Goal: Task Accomplishment & Management: Complete application form

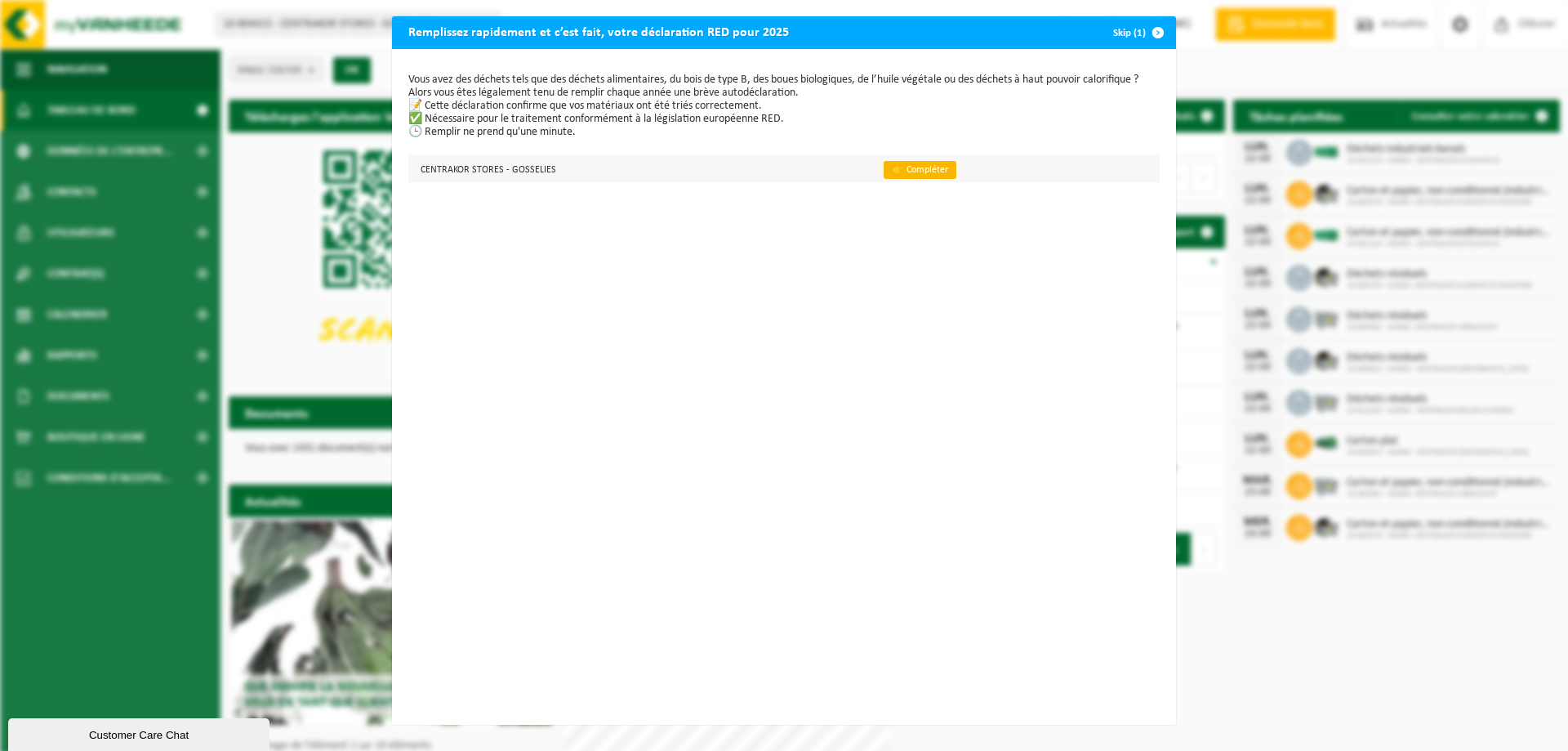
click at [911, 169] on link "👉 Compléter" at bounding box center [920, 170] width 72 height 18
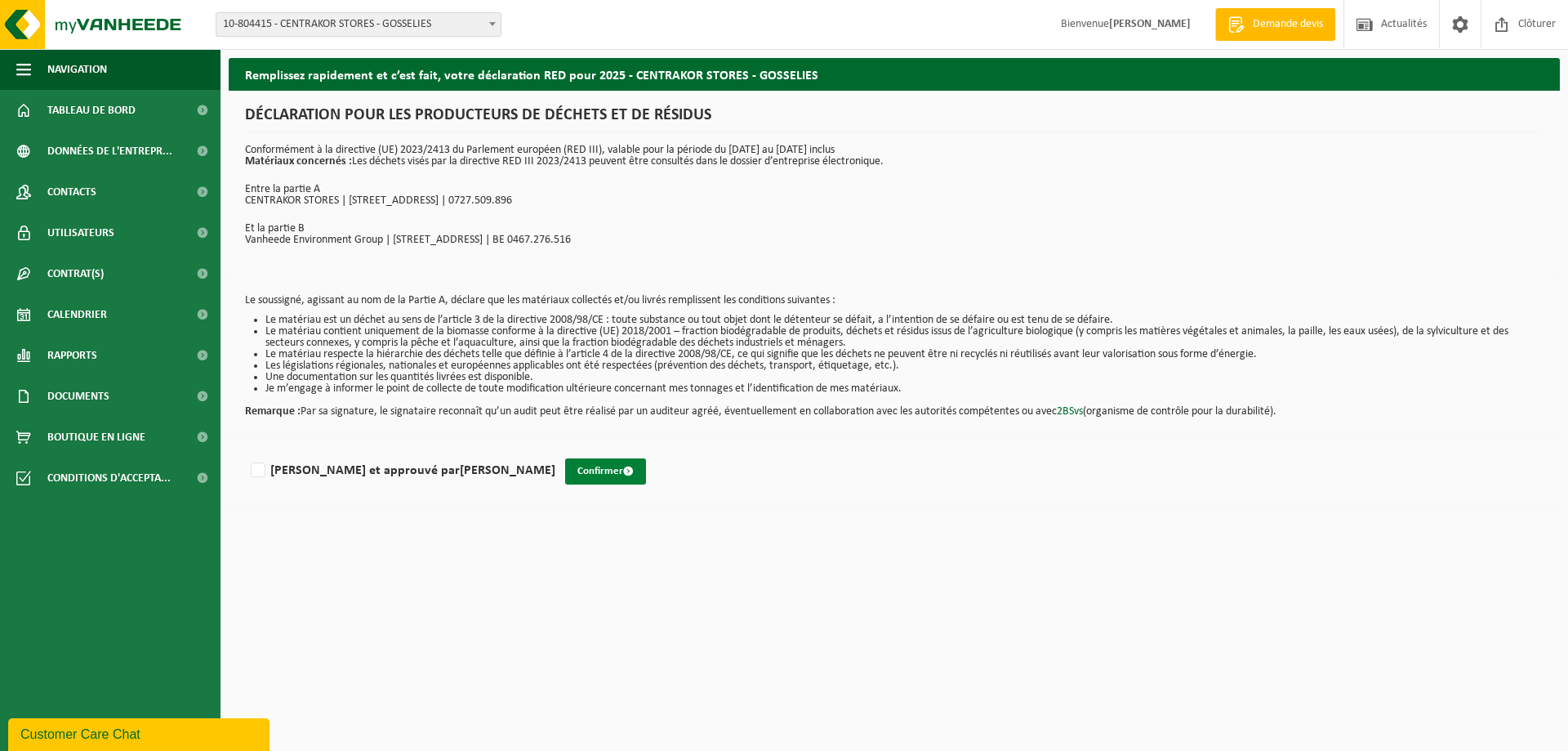
click at [565, 469] on button "Confirmer" at bounding box center [605, 471] width 81 height 26
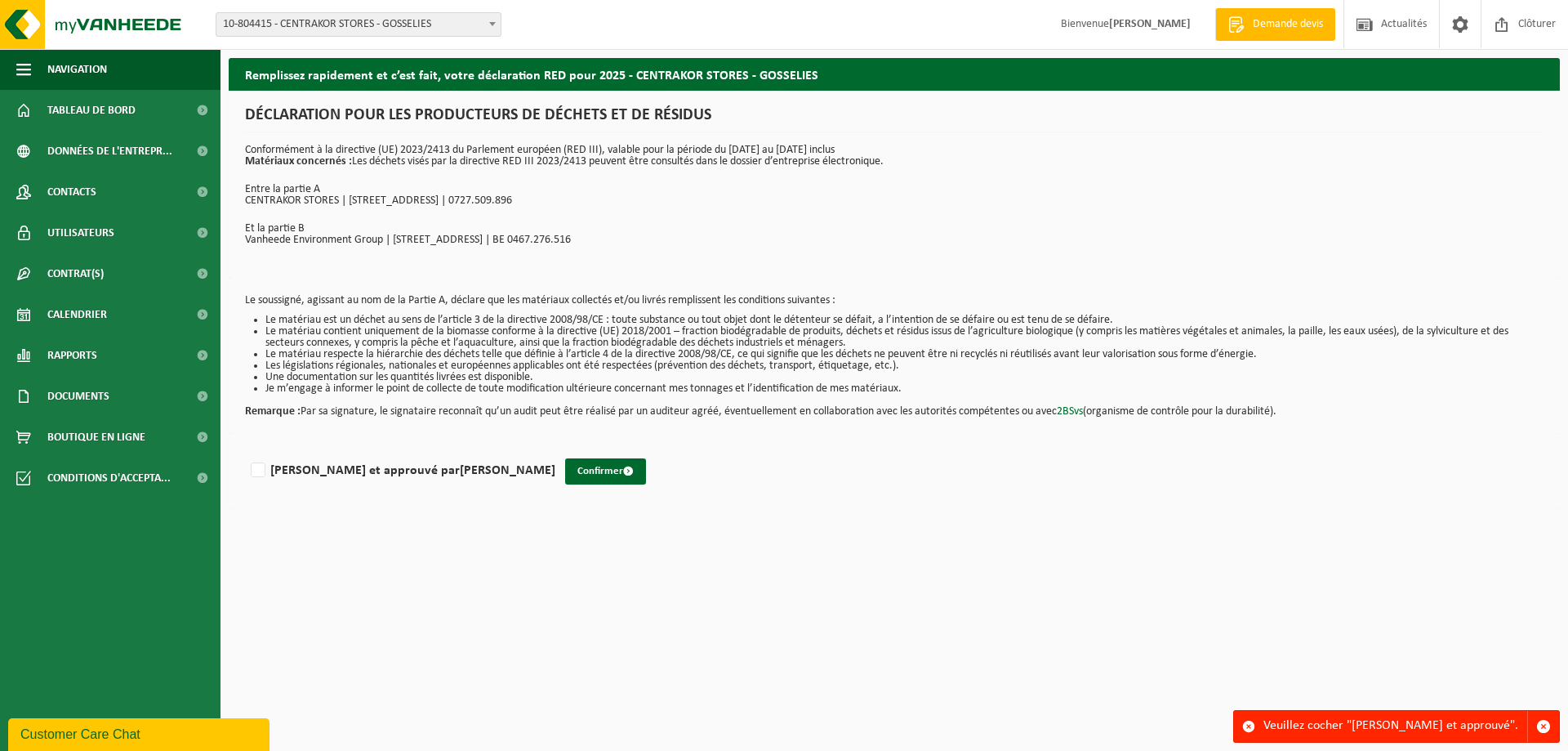
click at [493, 20] on span at bounding box center [492, 23] width 16 height 22
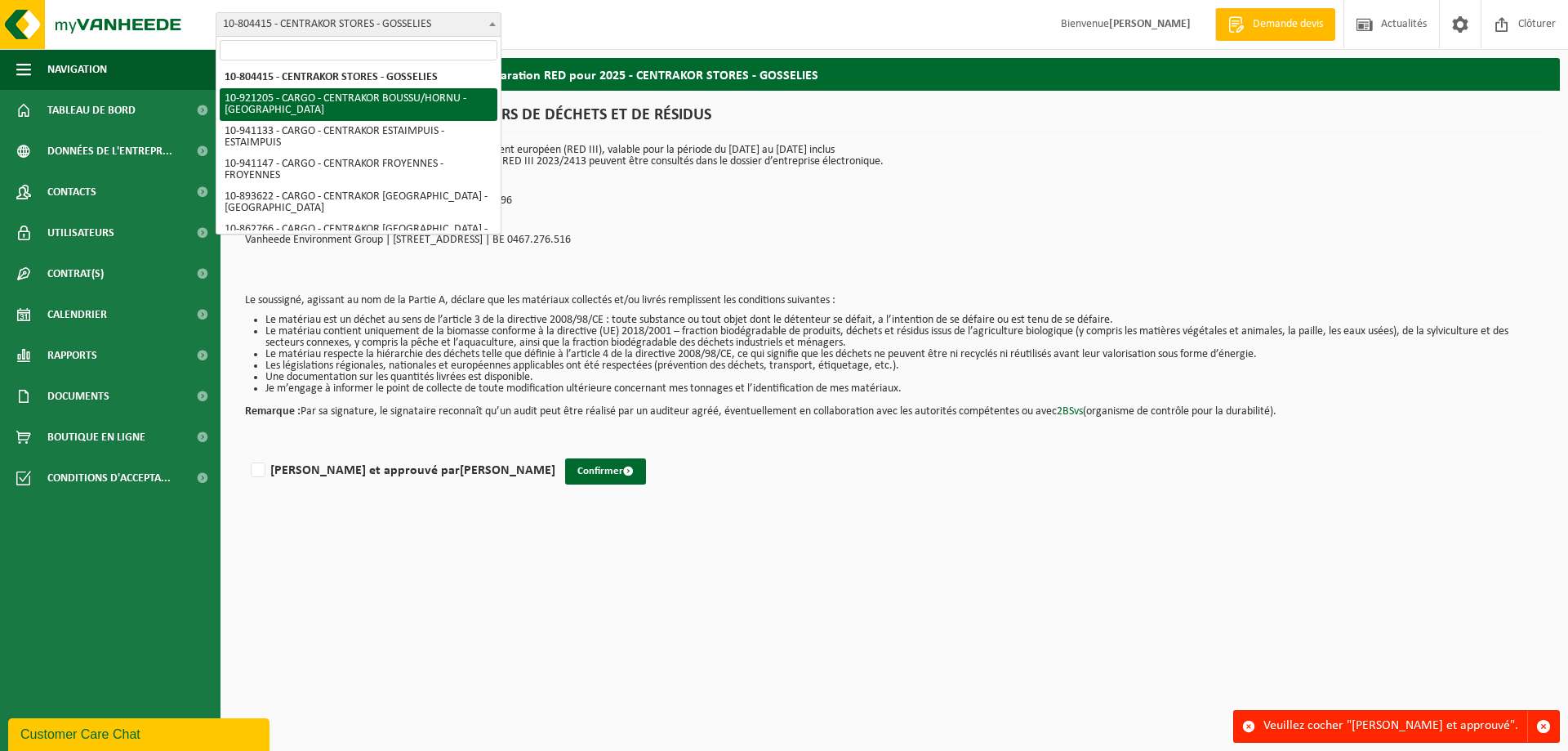
select select "129940"
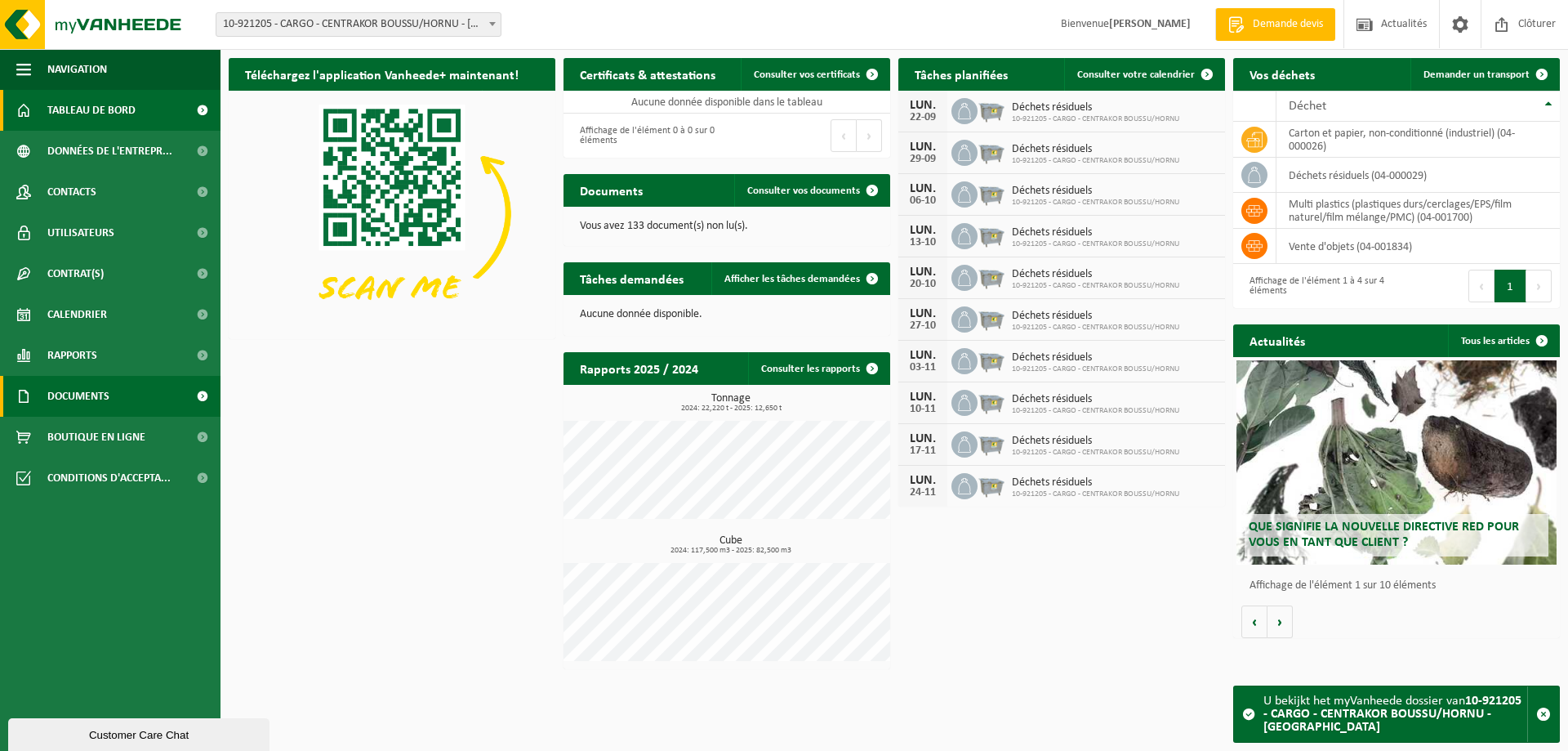
click at [90, 394] on span "Documents" at bounding box center [78, 395] width 62 height 40
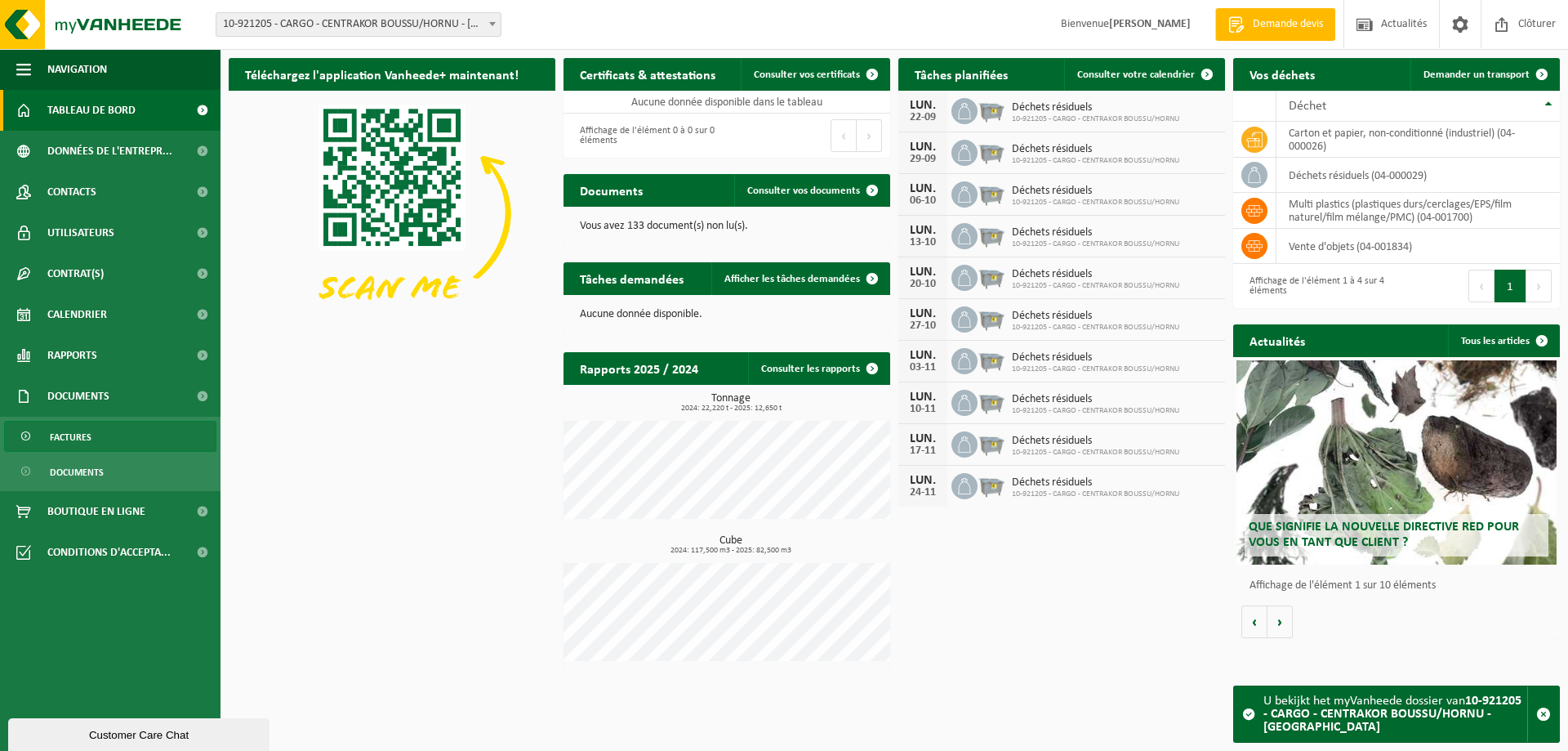
click at [81, 437] on span "Factures" at bounding box center [71, 437] width 41 height 31
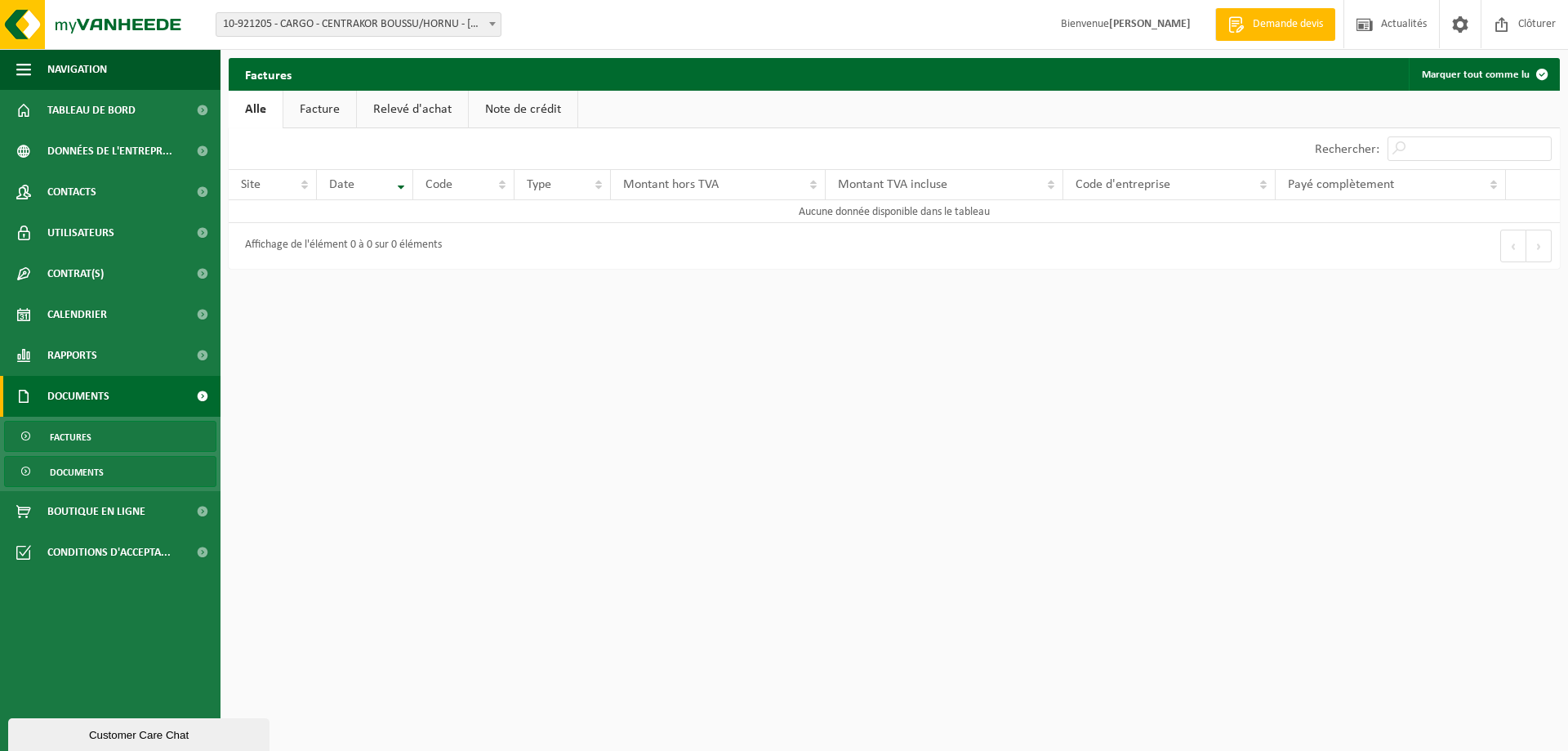
click at [100, 471] on span "Documents" at bounding box center [77, 472] width 54 height 31
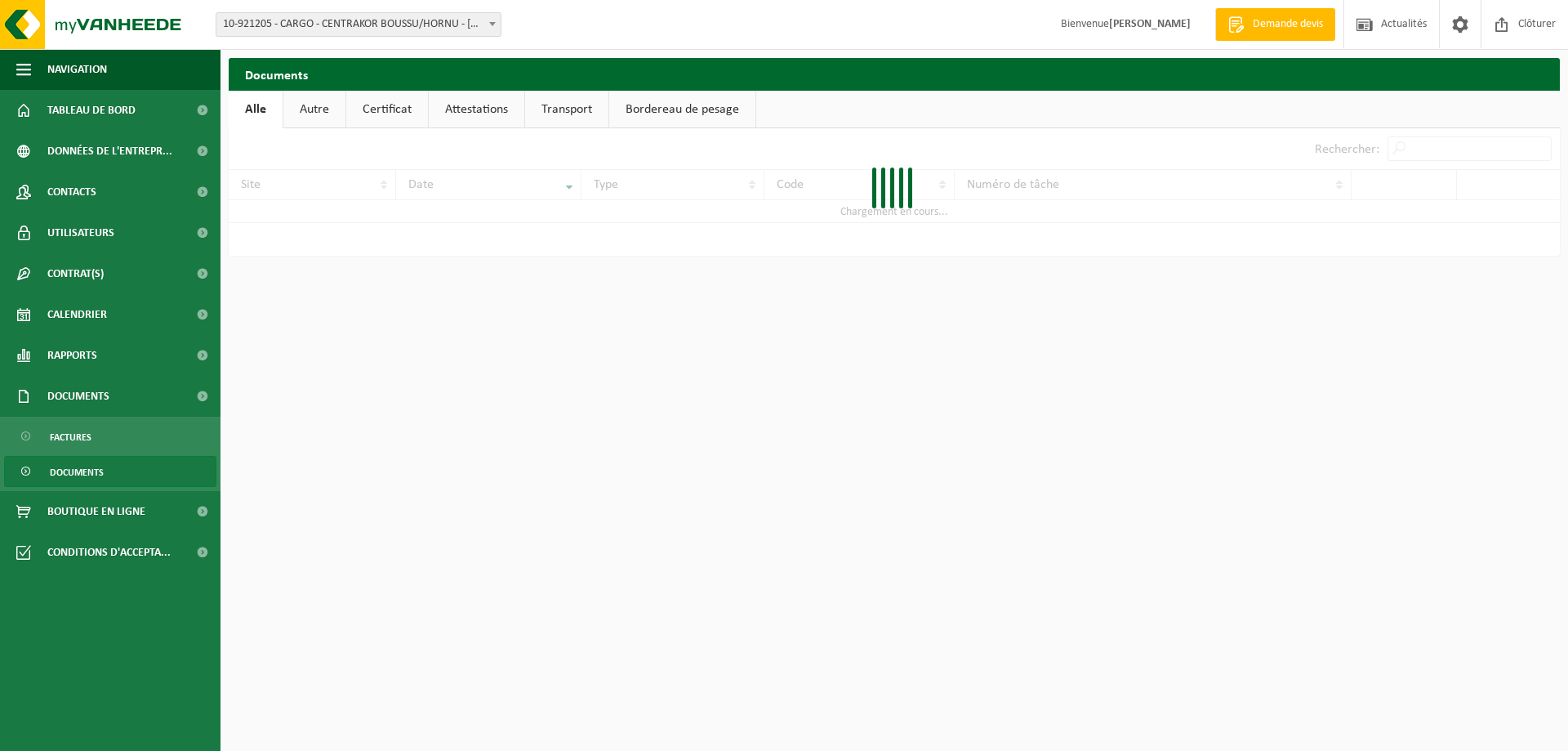
click at [77, 433] on span "Factures" at bounding box center [71, 437] width 41 height 31
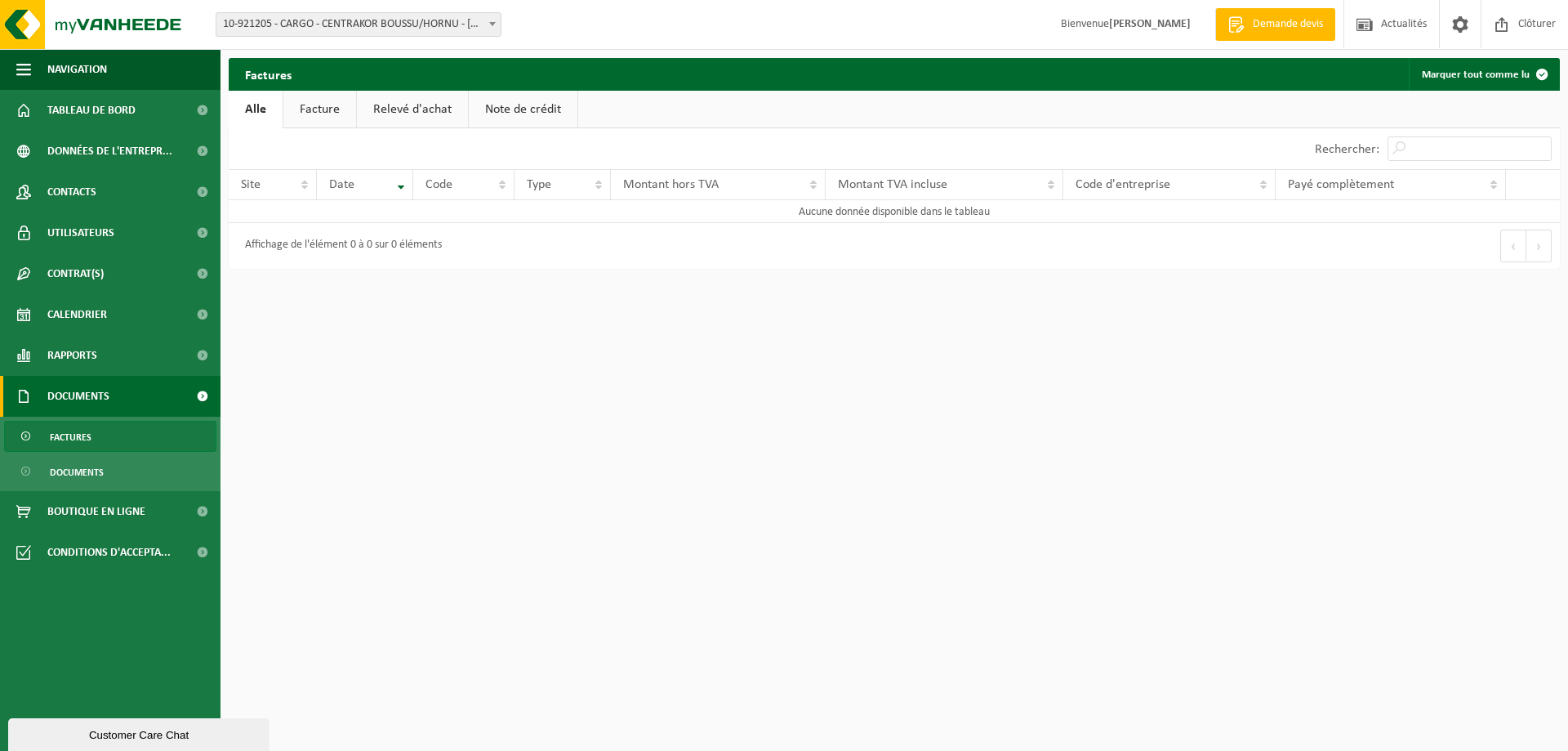
click at [410, 109] on link "Relevé d'achat" at bounding box center [412, 109] width 111 height 38
click at [325, 115] on link "Facture" at bounding box center [319, 109] width 72 height 38
click at [426, 115] on link "Relevé d'achat" at bounding box center [412, 109] width 111 height 38
click at [513, 122] on link "Note de crédit" at bounding box center [525, 109] width 108 height 38
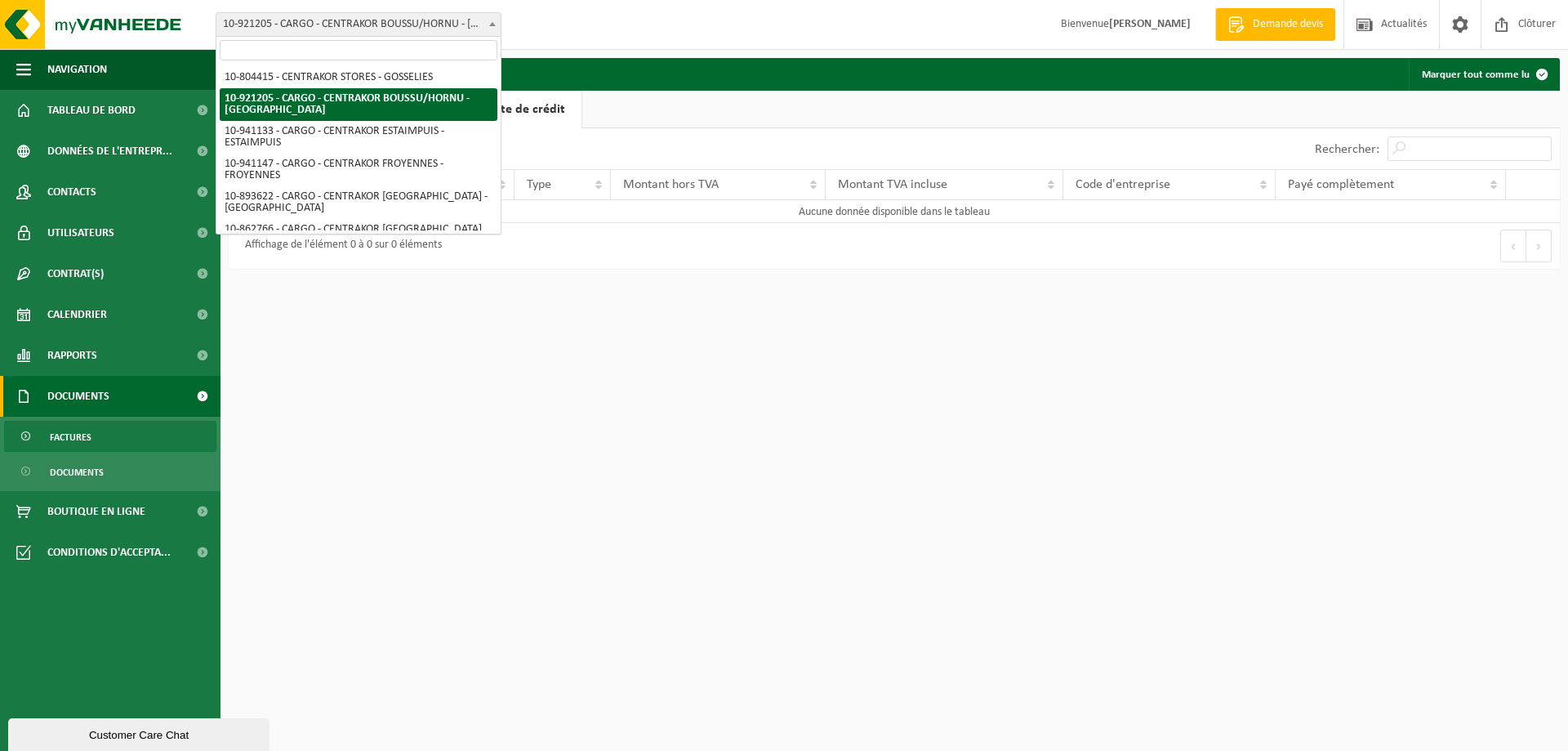
click at [421, 29] on span "10-921205 - CARGO - CENTRAKOR BOUSSU/HORNU - [GEOGRAPHIC_DATA]" at bounding box center [358, 24] width 284 height 23
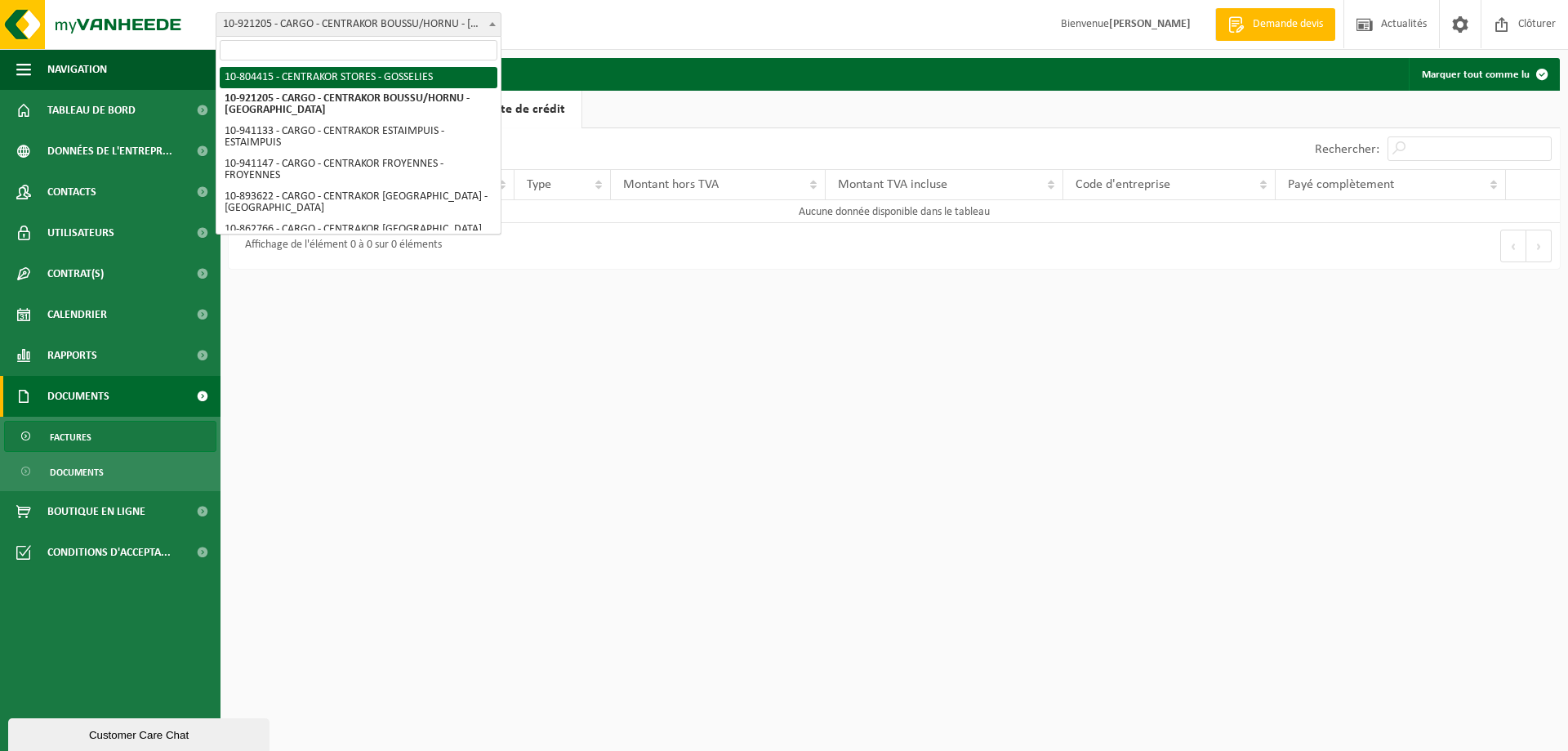
select select "102349"
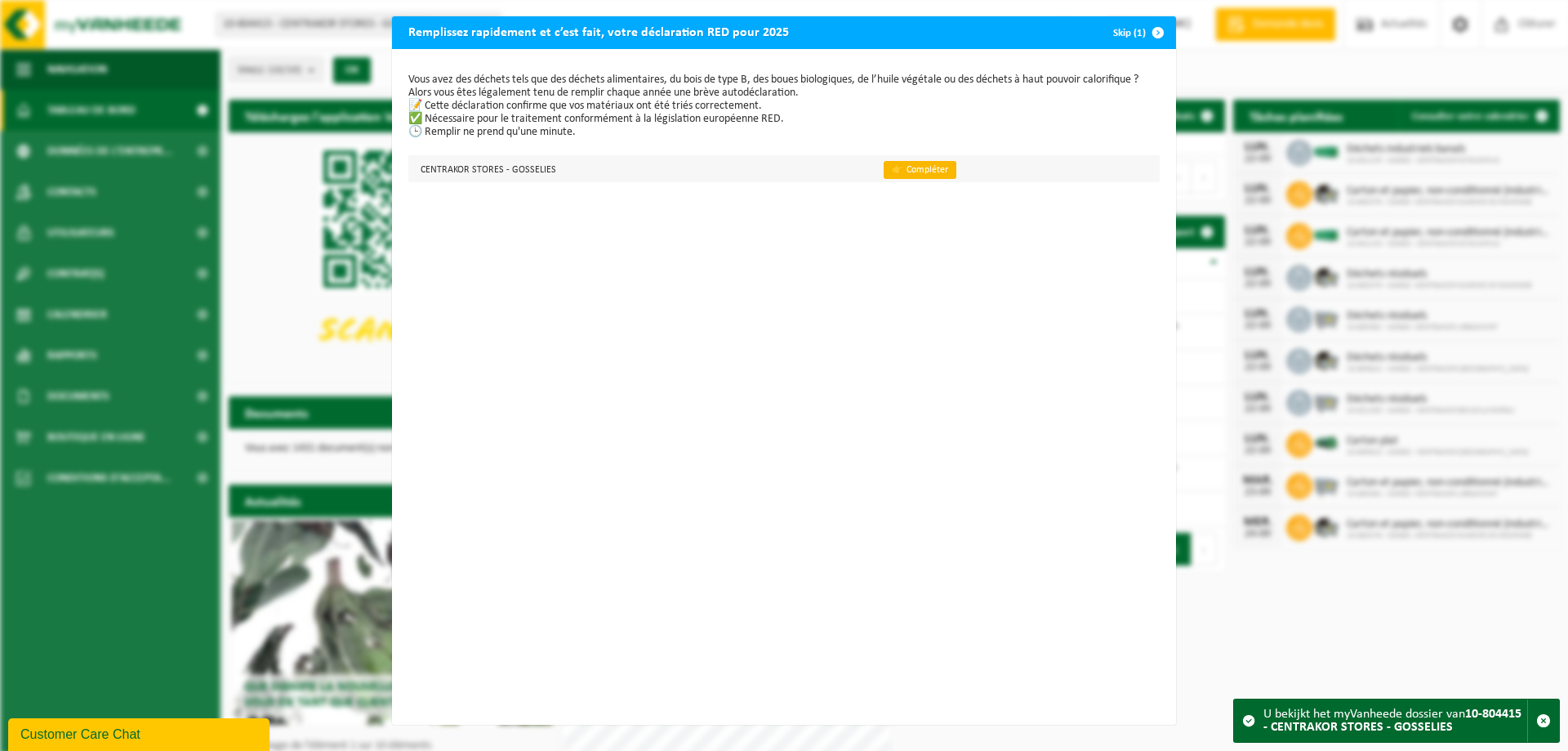
click at [896, 166] on link "👉 Compléter" at bounding box center [920, 170] width 72 height 18
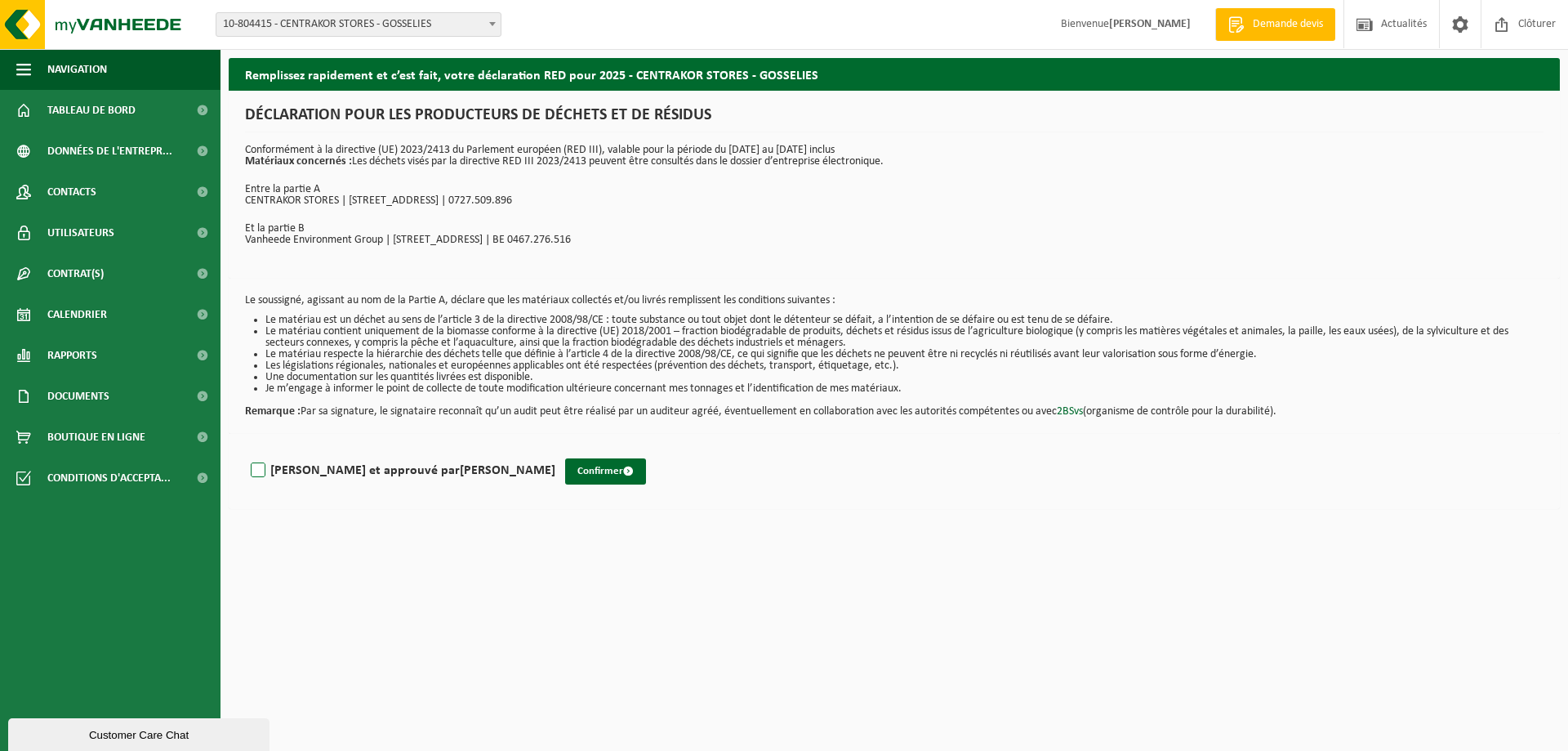
click at [256, 468] on label "[PERSON_NAME] et approuvé par [PERSON_NAME]" at bounding box center [401, 470] width 308 height 24
click at [555, 450] on input "[PERSON_NAME] et approuvé par [PERSON_NAME]" at bounding box center [555, 450] width 1 height 1
checkbox input "true"
click at [565, 478] on button "Confirmer" at bounding box center [605, 471] width 81 height 26
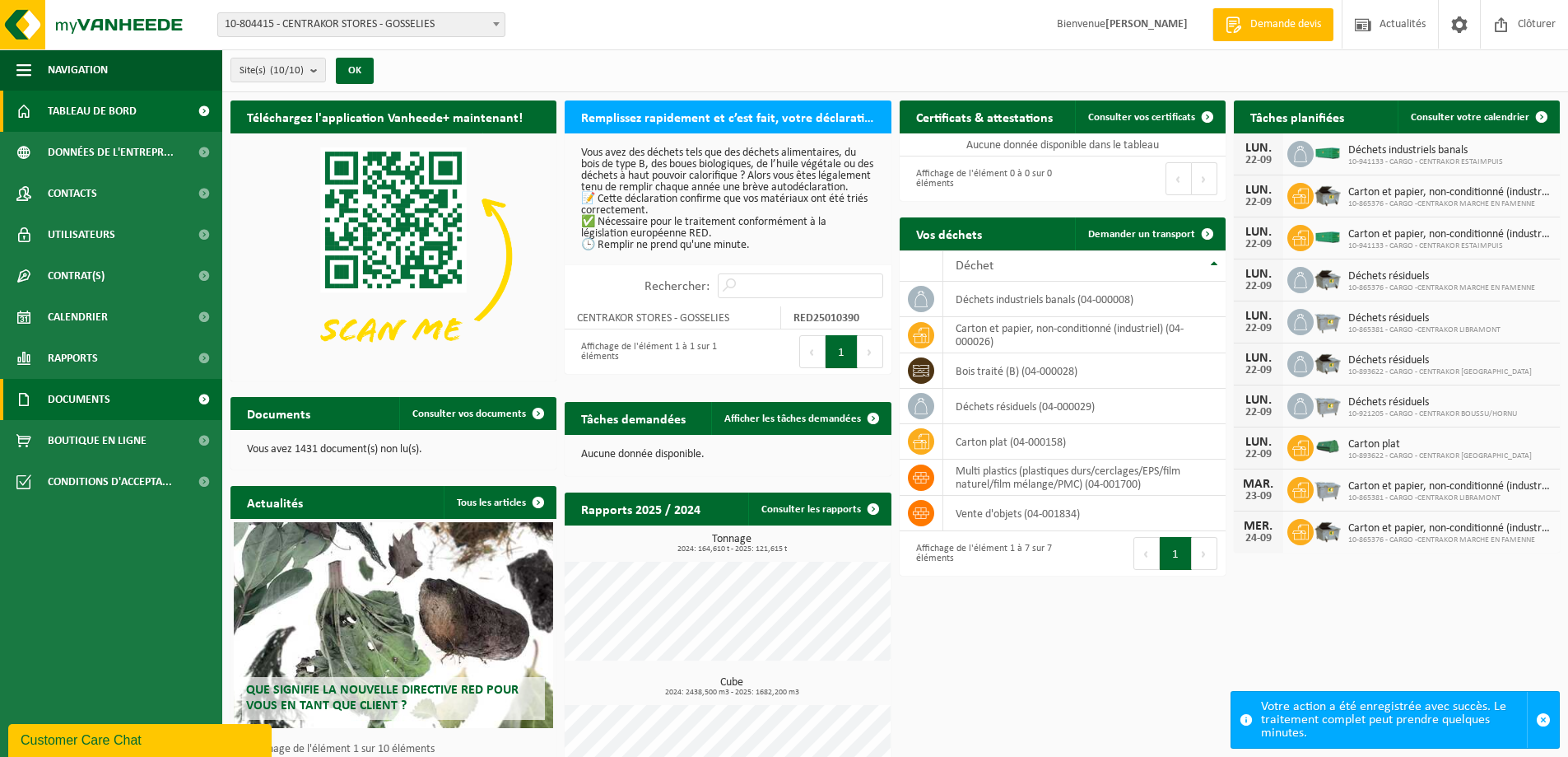
click at [83, 402] on span "Documents" at bounding box center [79, 398] width 62 height 41
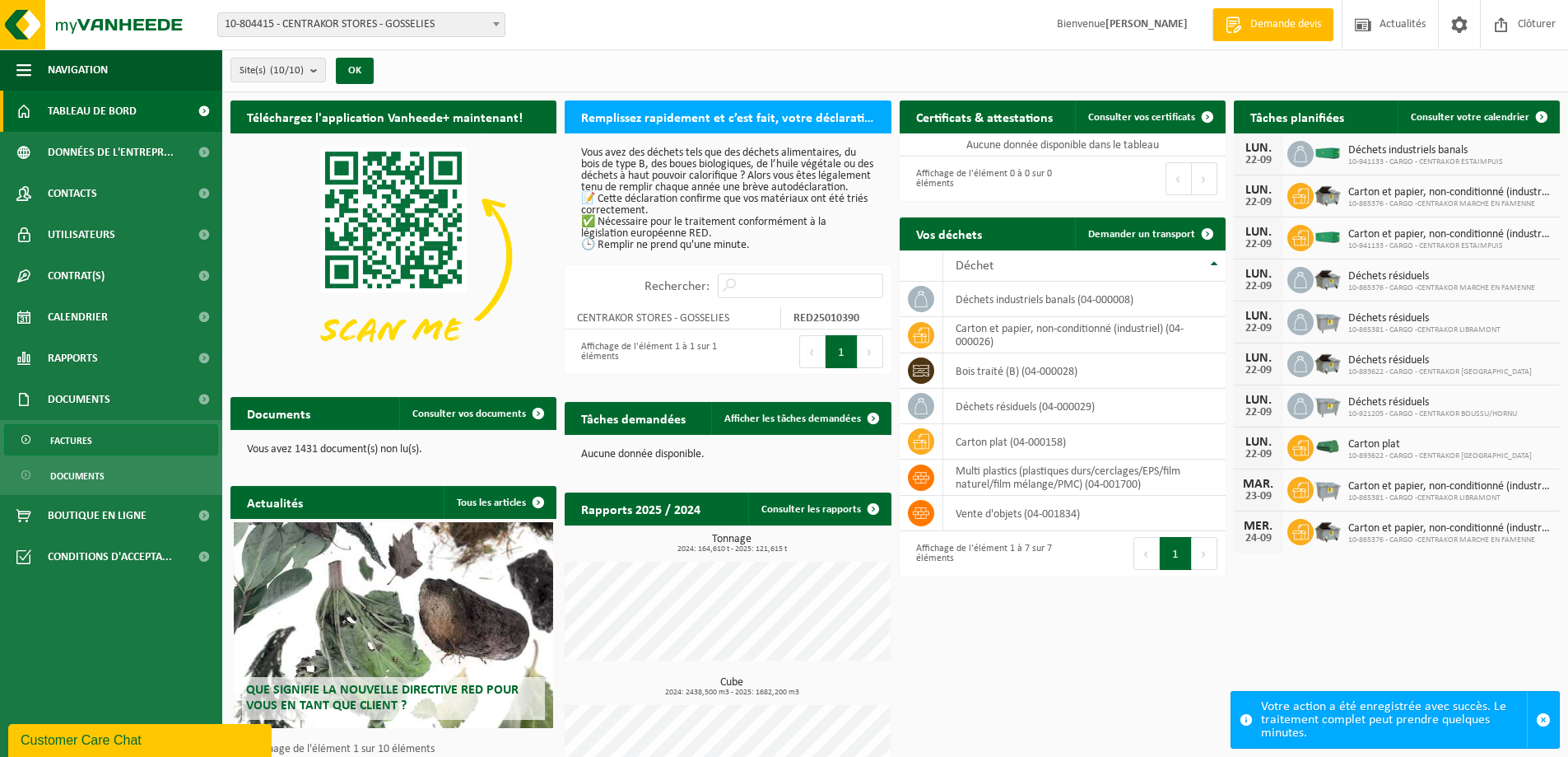
click at [80, 441] on span "Factures" at bounding box center [71, 440] width 42 height 31
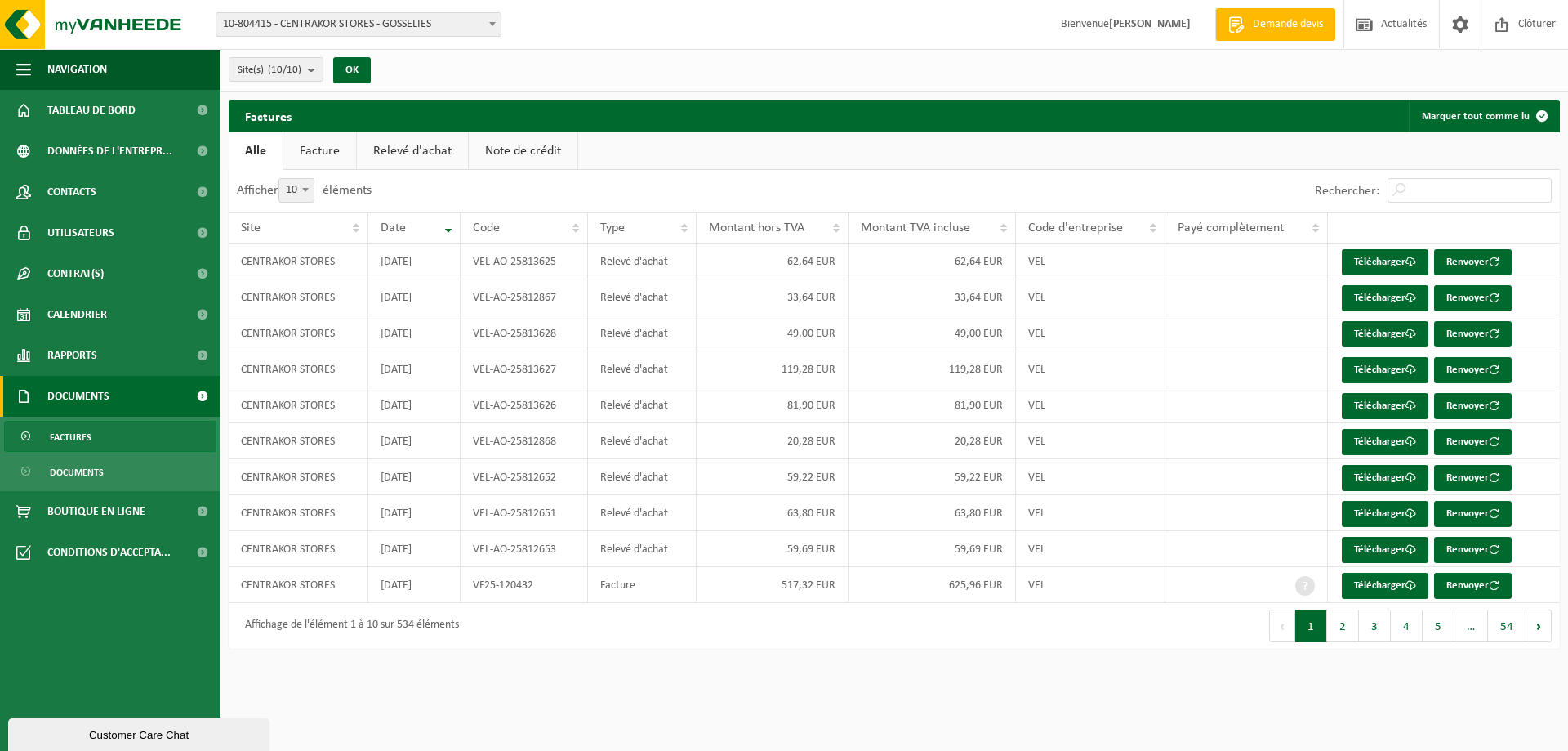
click at [418, 146] on link "Relevé d'achat" at bounding box center [412, 152] width 111 height 38
click at [461, 24] on span "10-804415 - CENTRAKOR STORES - GOSSELIES" at bounding box center [358, 24] width 284 height 23
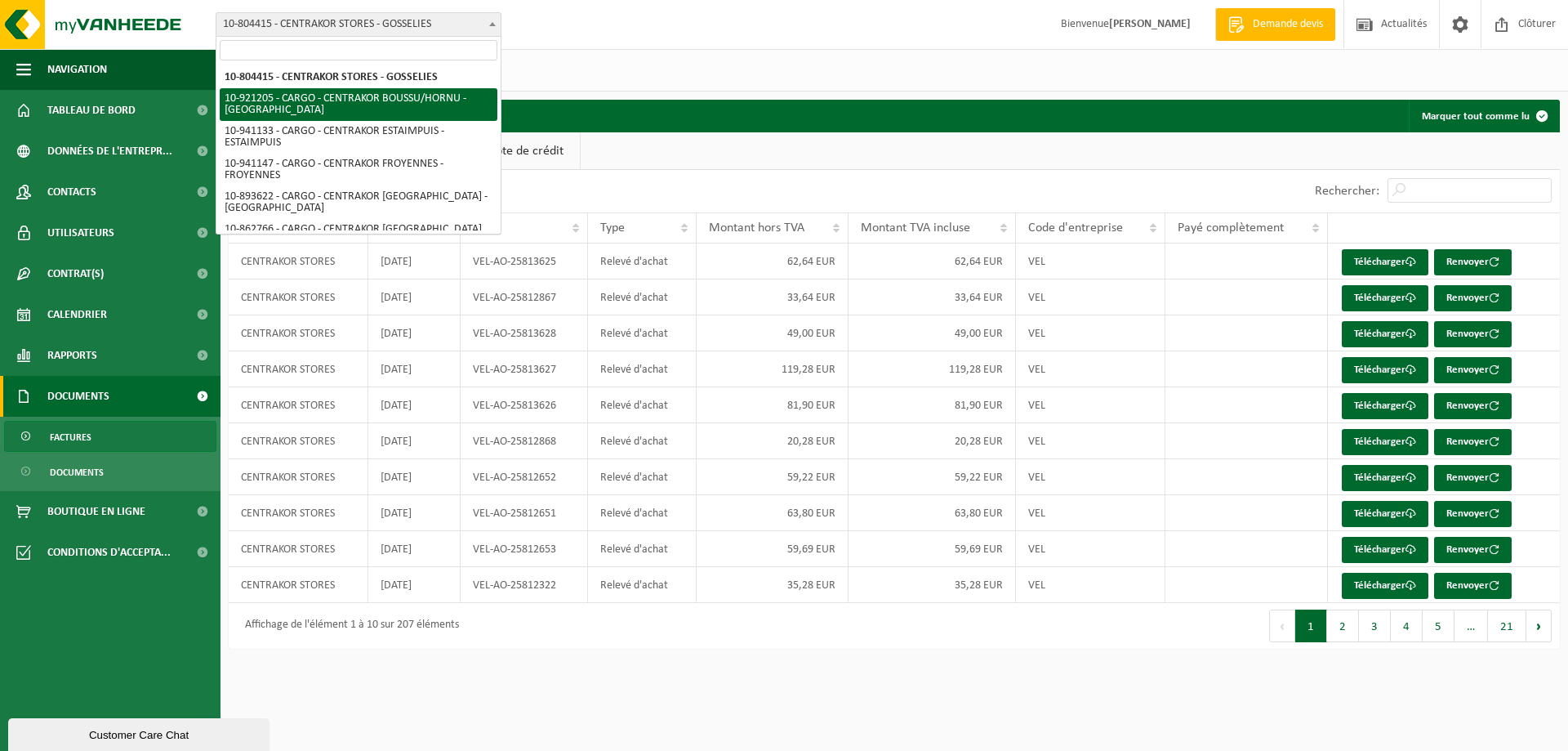
select select "129940"
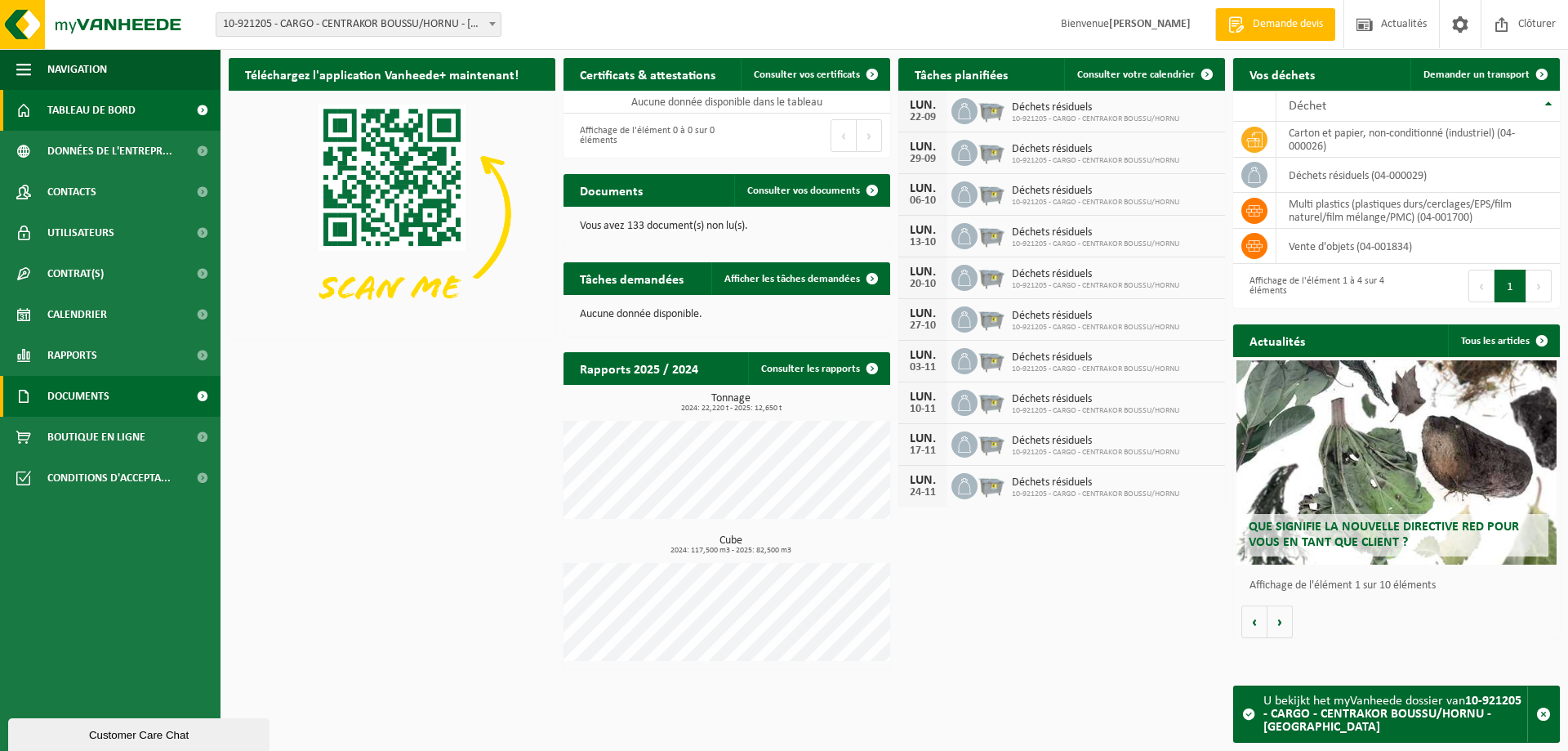
click at [88, 404] on span "Documents" at bounding box center [78, 395] width 62 height 40
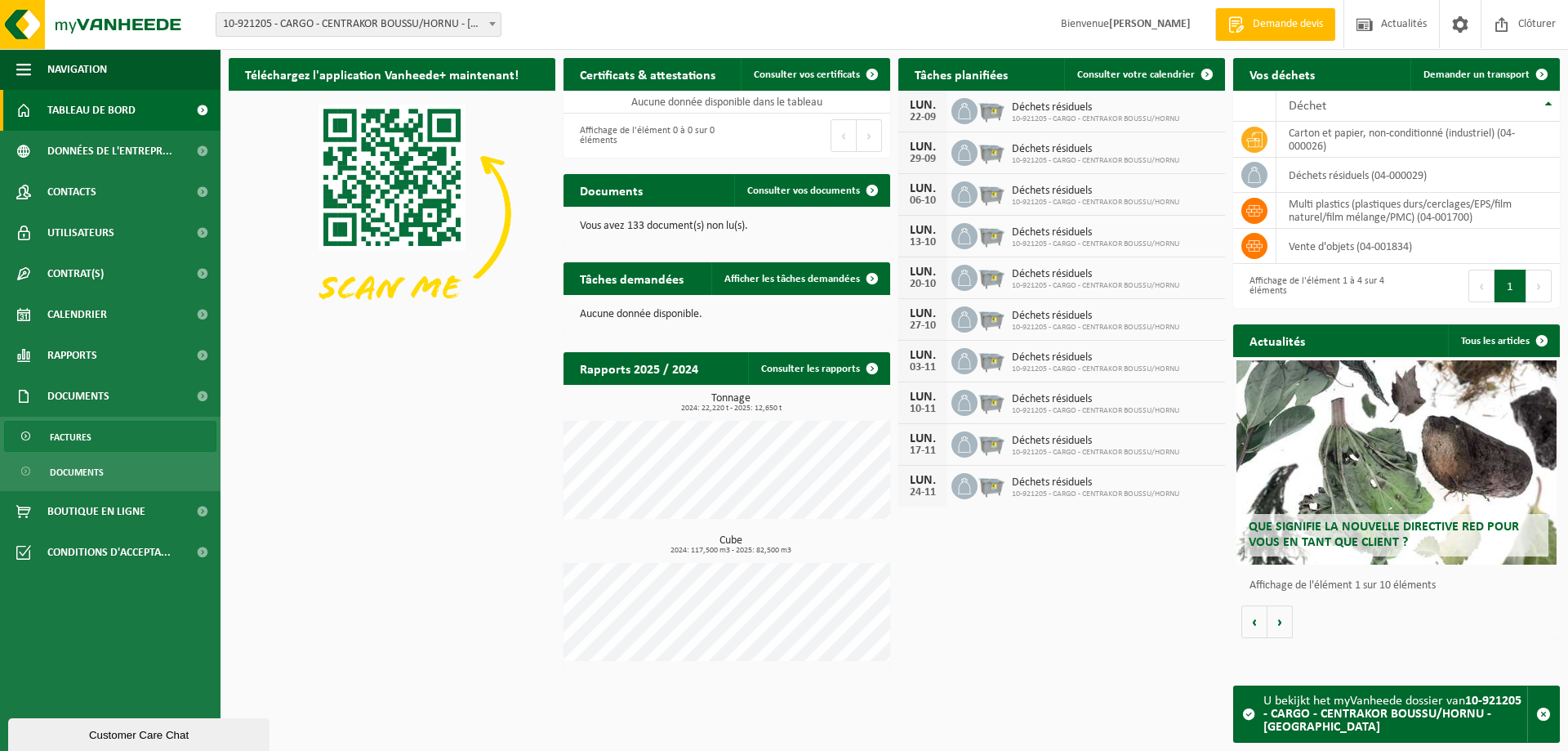
click at [115, 437] on link "Factures" at bounding box center [110, 436] width 213 height 31
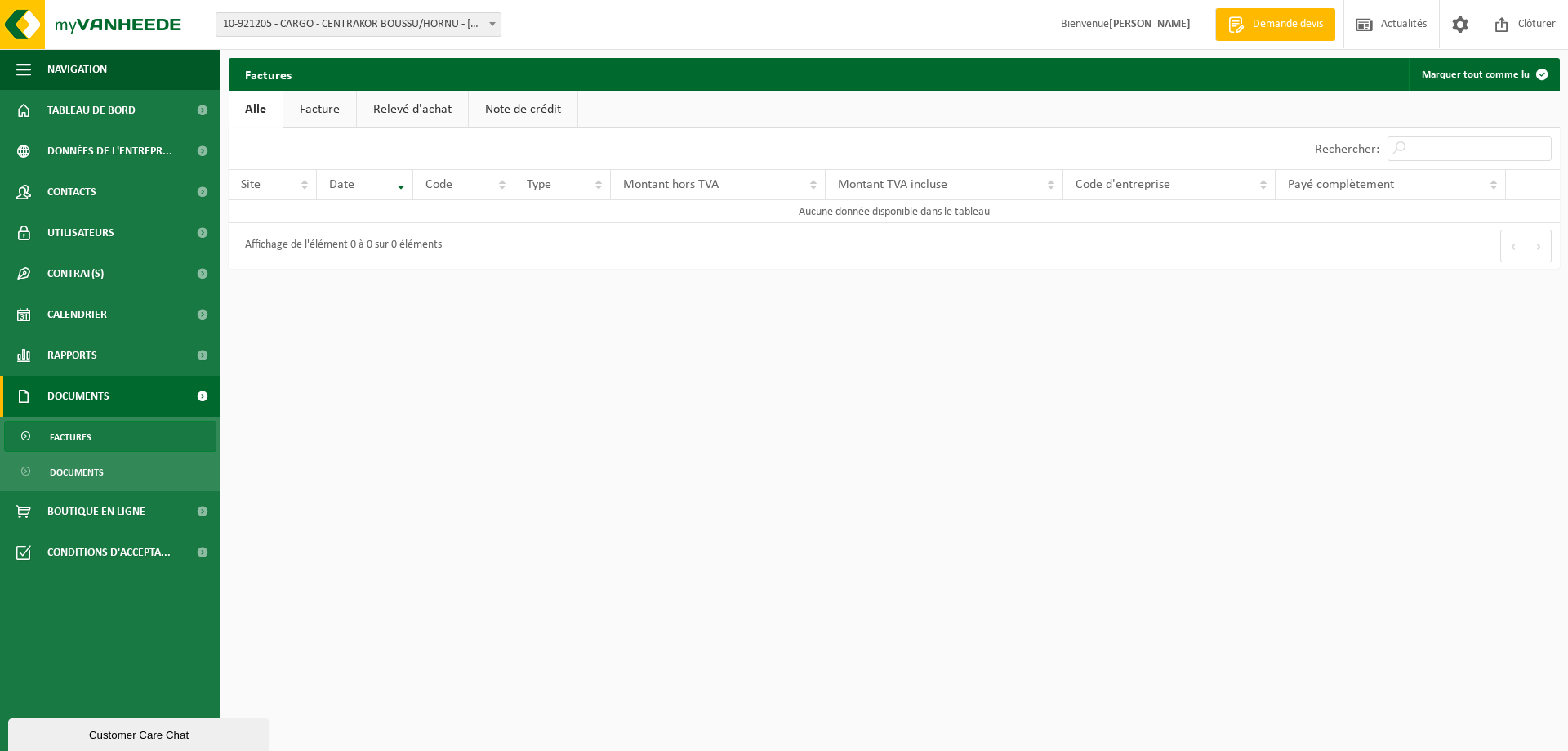
click at [423, 109] on link "Relevé d'achat" at bounding box center [412, 109] width 111 height 38
click at [501, 113] on link "Note de crédit" at bounding box center [525, 109] width 108 height 38
click at [123, 469] on link "Documents" at bounding box center [110, 471] width 213 height 31
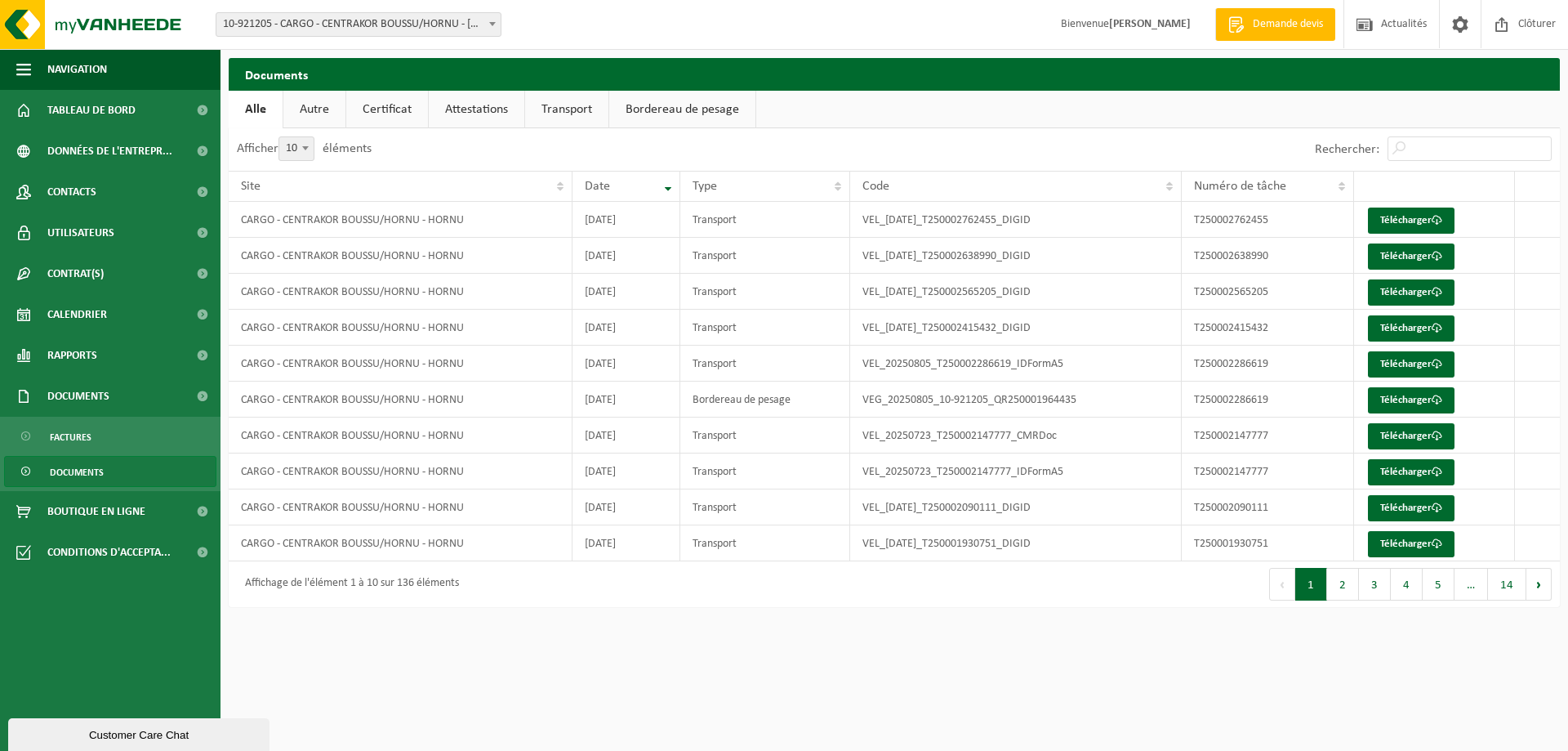
click at [328, 109] on link "Autre" at bounding box center [314, 109] width 62 height 38
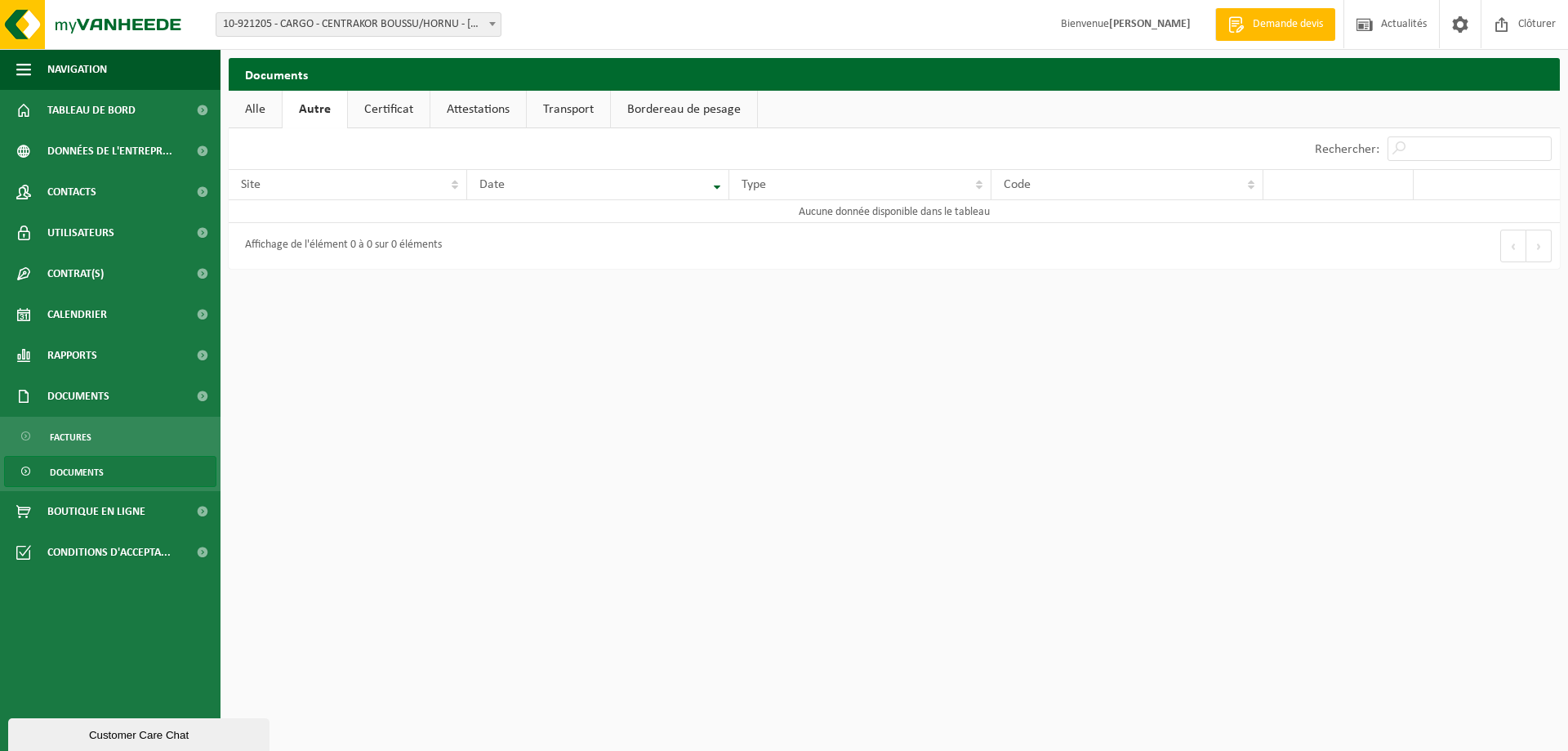
click at [389, 115] on link "Certificat" at bounding box center [388, 109] width 82 height 38
click at [482, 109] on link "Attestations" at bounding box center [476, 109] width 96 height 38
click at [555, 114] on link "Transport" at bounding box center [570, 109] width 84 height 38
click at [663, 118] on link "Bordereau de pesage" at bounding box center [685, 109] width 146 height 38
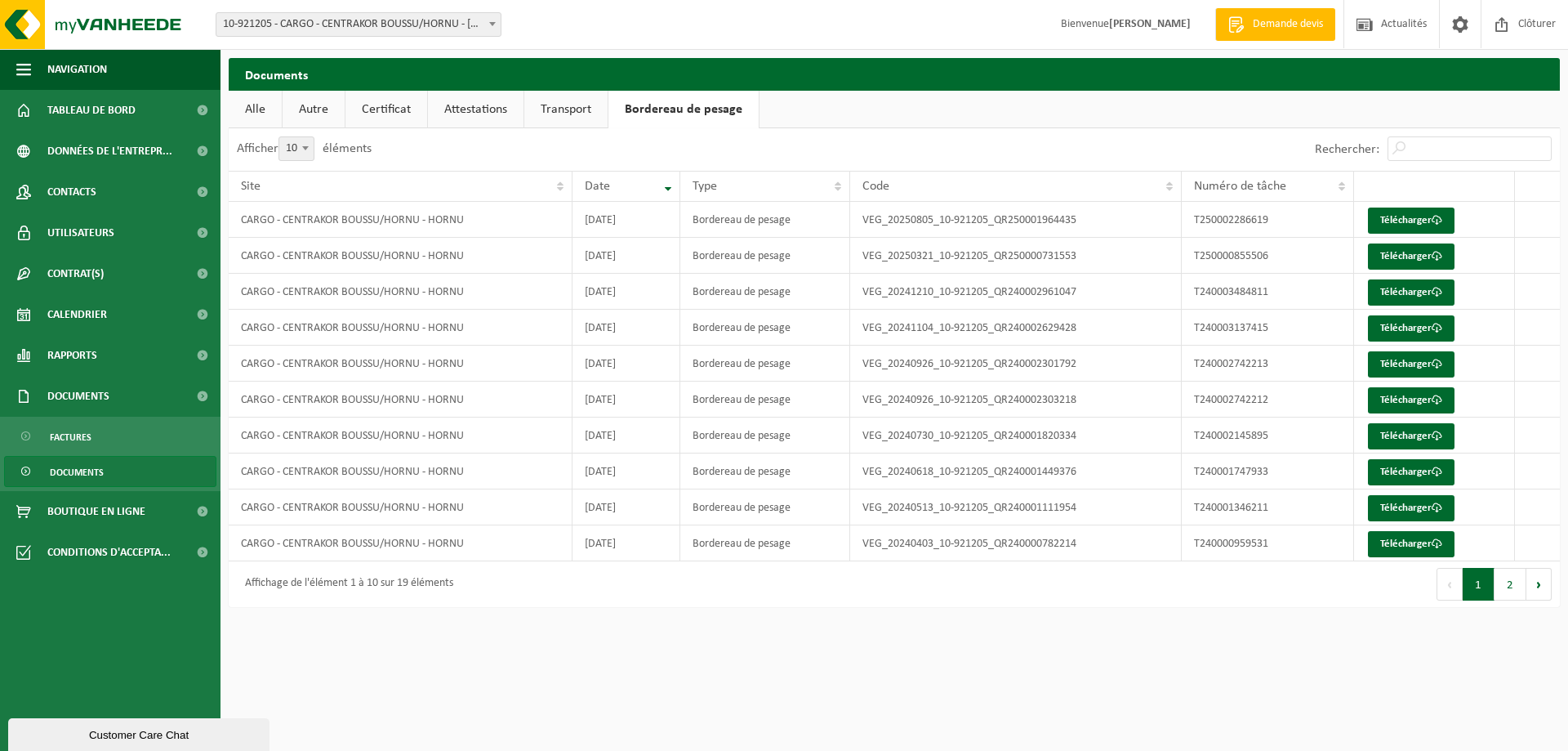
click at [559, 110] on link "Transport" at bounding box center [566, 109] width 84 height 38
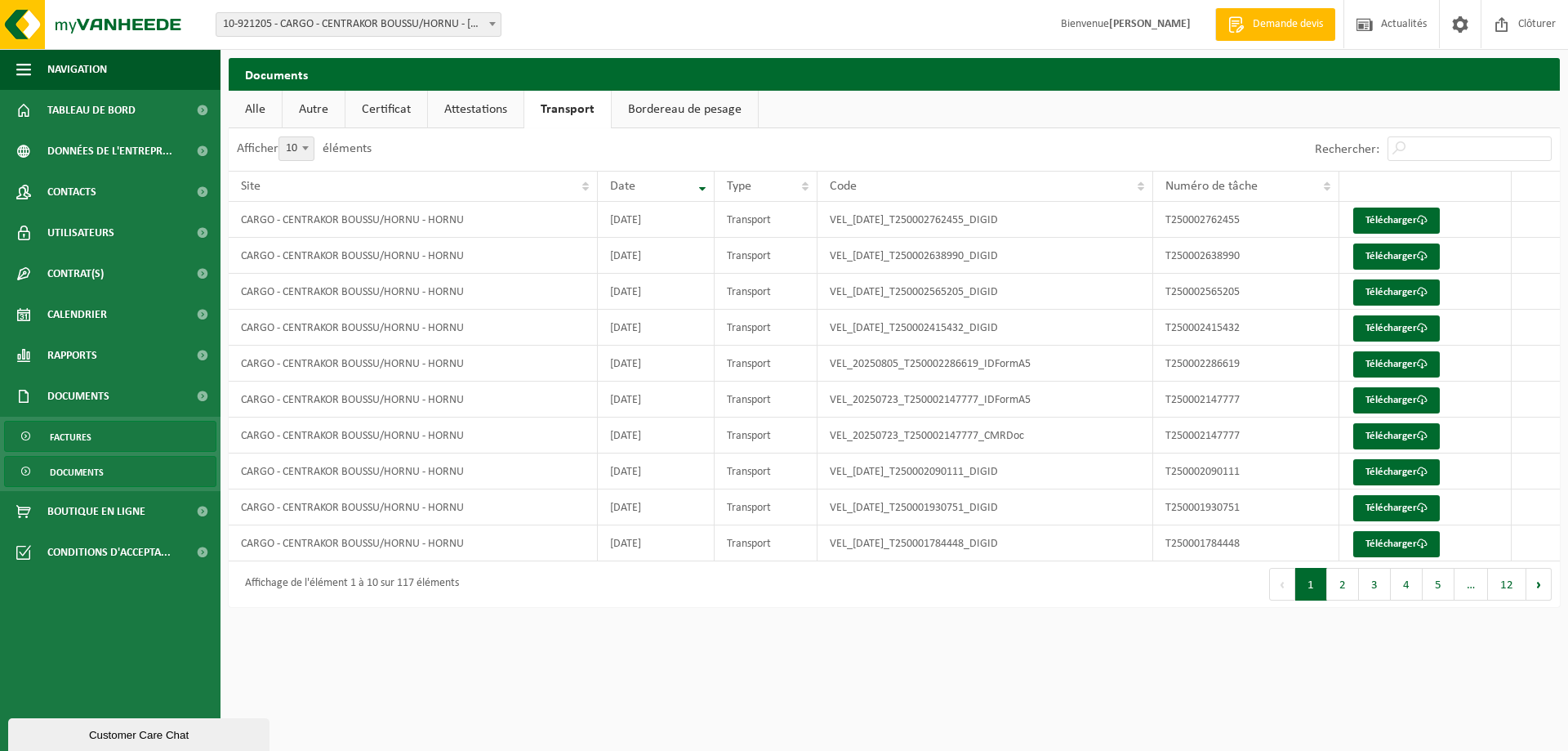
click at [75, 438] on span "Factures" at bounding box center [71, 437] width 41 height 31
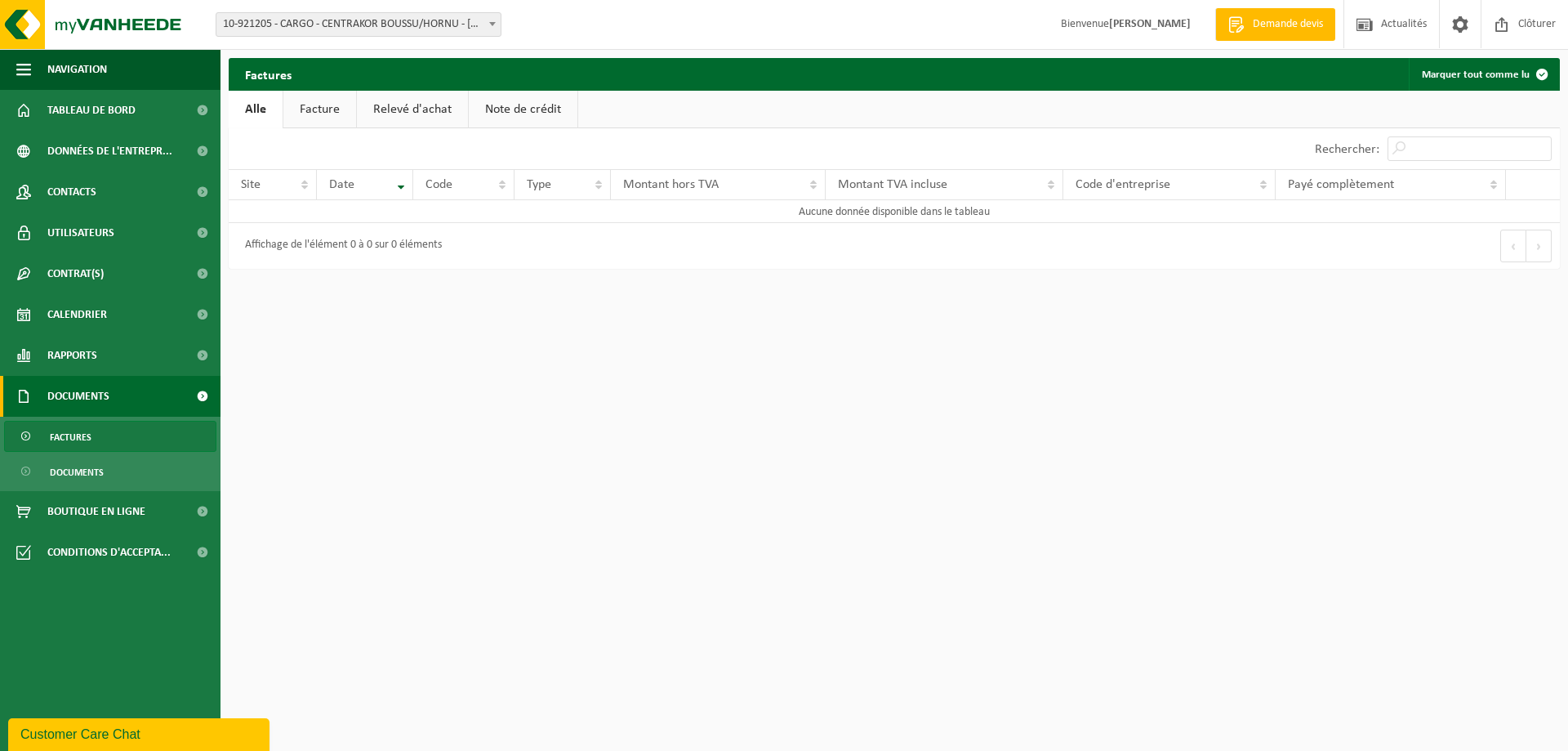
click at [319, 112] on link "Facture" at bounding box center [319, 109] width 72 height 38
click at [405, 112] on link "Relevé d'achat" at bounding box center [412, 109] width 111 height 38
click at [516, 113] on link "Note de crédit" at bounding box center [525, 109] width 108 height 38
